Goal: Use online tool/utility: Utilize a website feature to perform a specific function

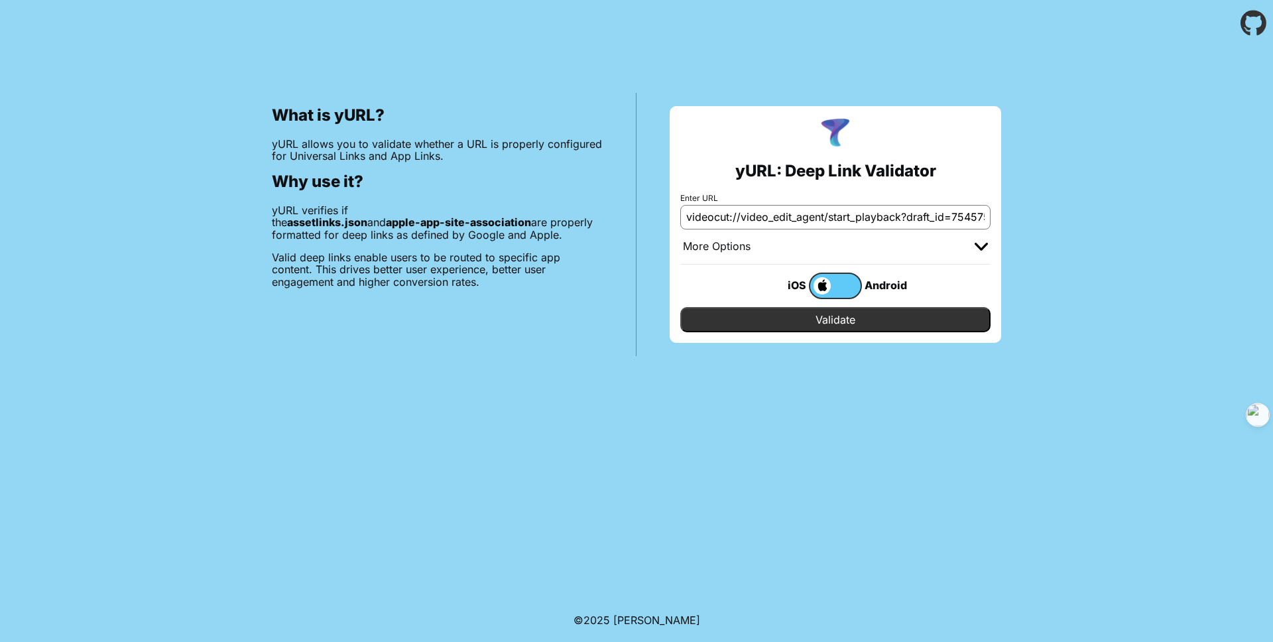
scroll to position [0, 417]
type input "videocut://video_edit_agent/start_playback?draft_id=7545755767693902355&request…"
click at [864, 311] on input "Validate" at bounding box center [835, 319] width 310 height 25
